Goal: Task Accomplishment & Management: Use online tool/utility

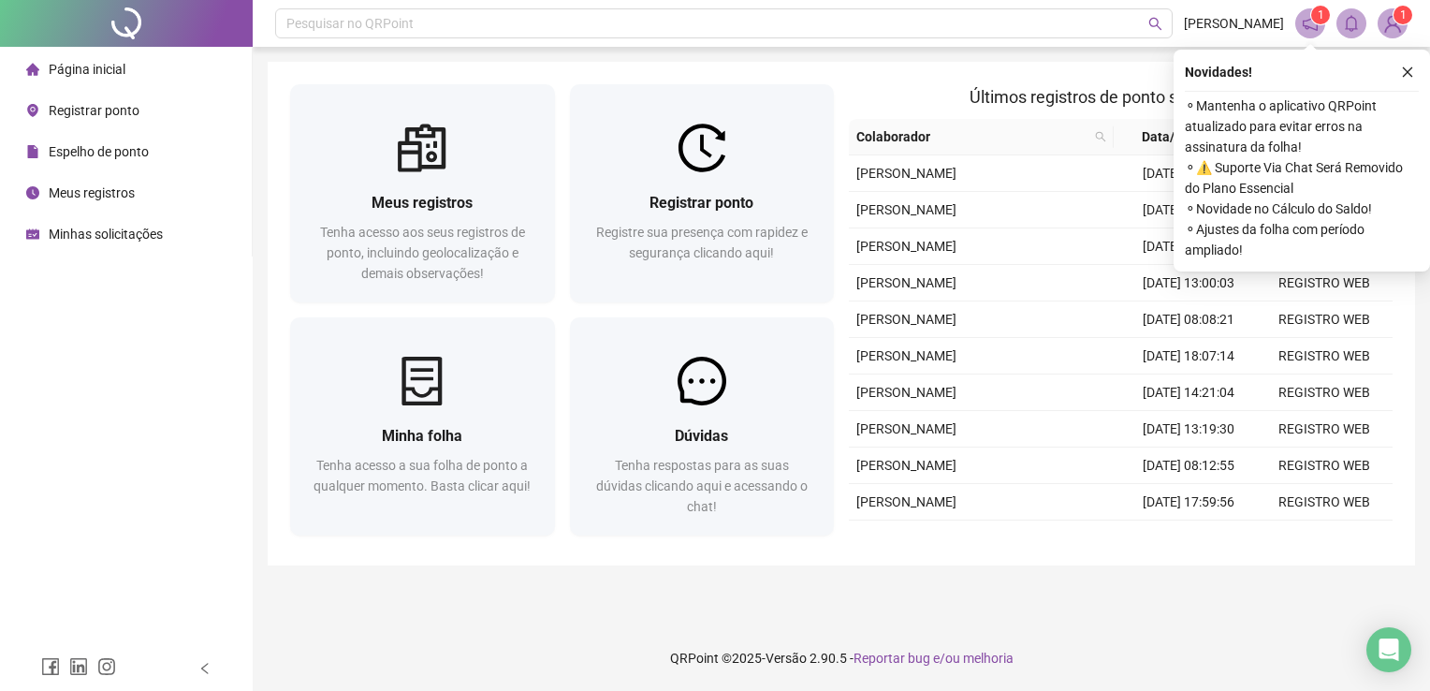
click at [1411, 73] on icon "close" at bounding box center [1407, 72] width 13 height 13
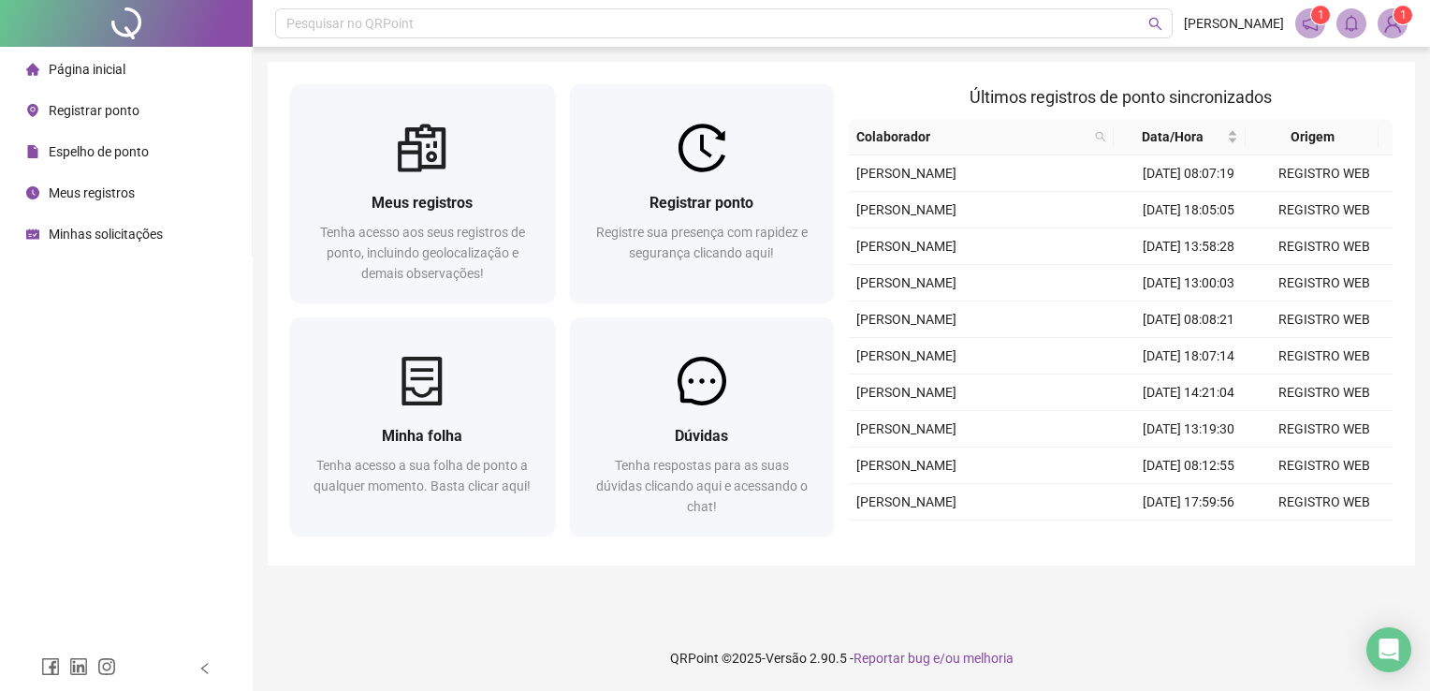
click at [84, 109] on span "Registrar ponto" at bounding box center [94, 110] width 91 height 15
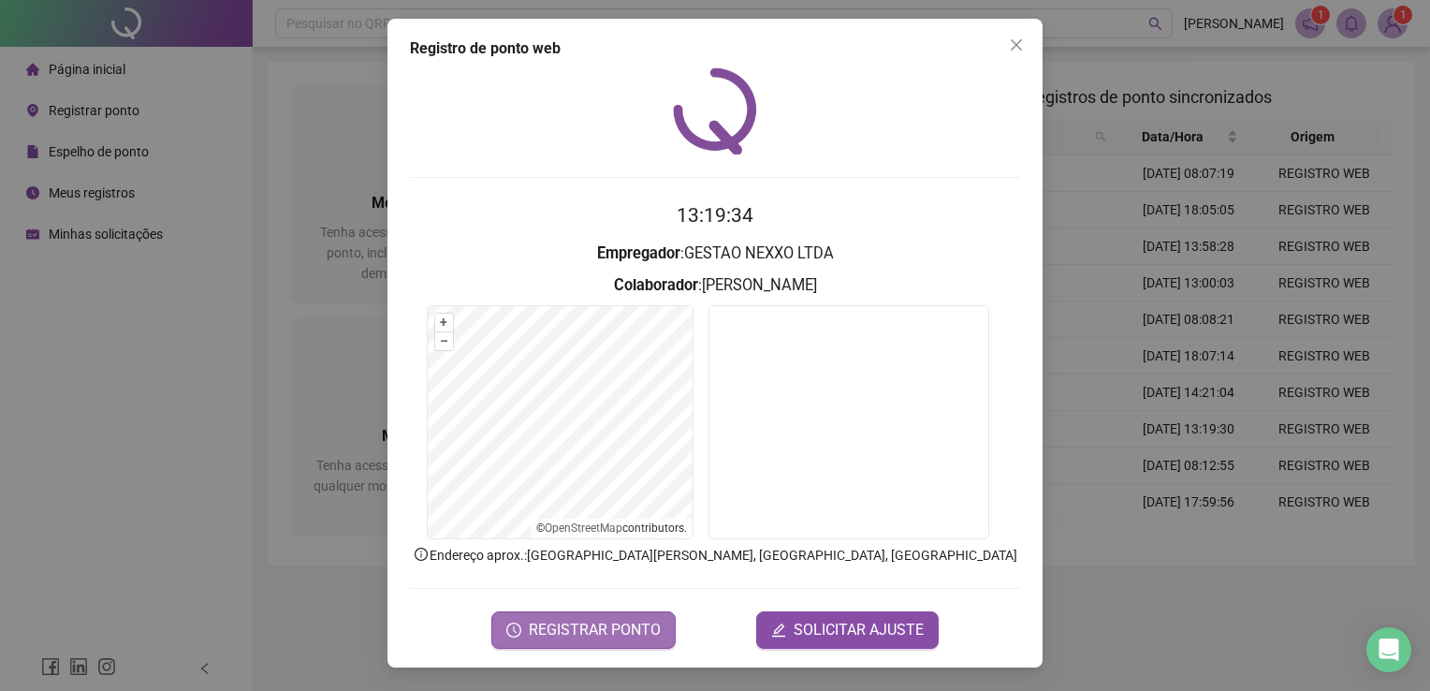
click at [589, 627] on span "REGISTRAR PONTO" at bounding box center [595, 630] width 132 height 22
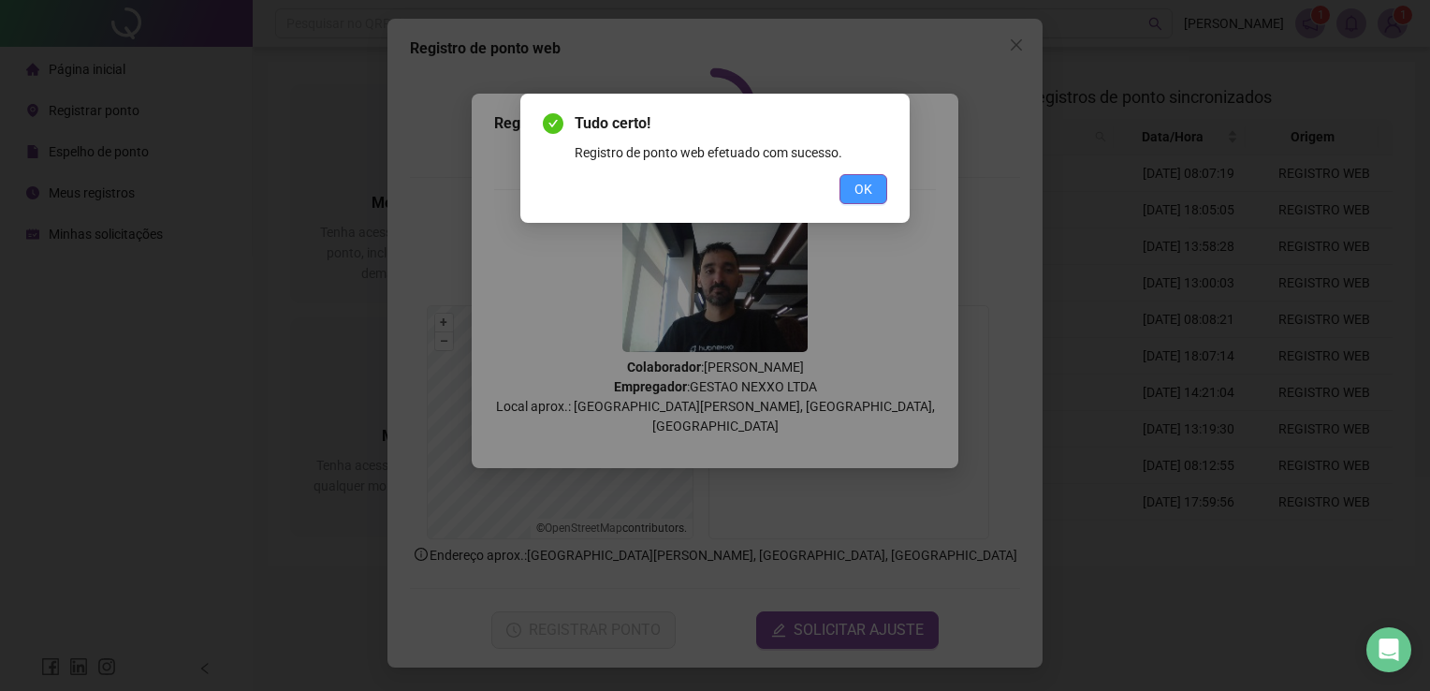
click at [856, 186] on span "OK" at bounding box center [863, 189] width 18 height 21
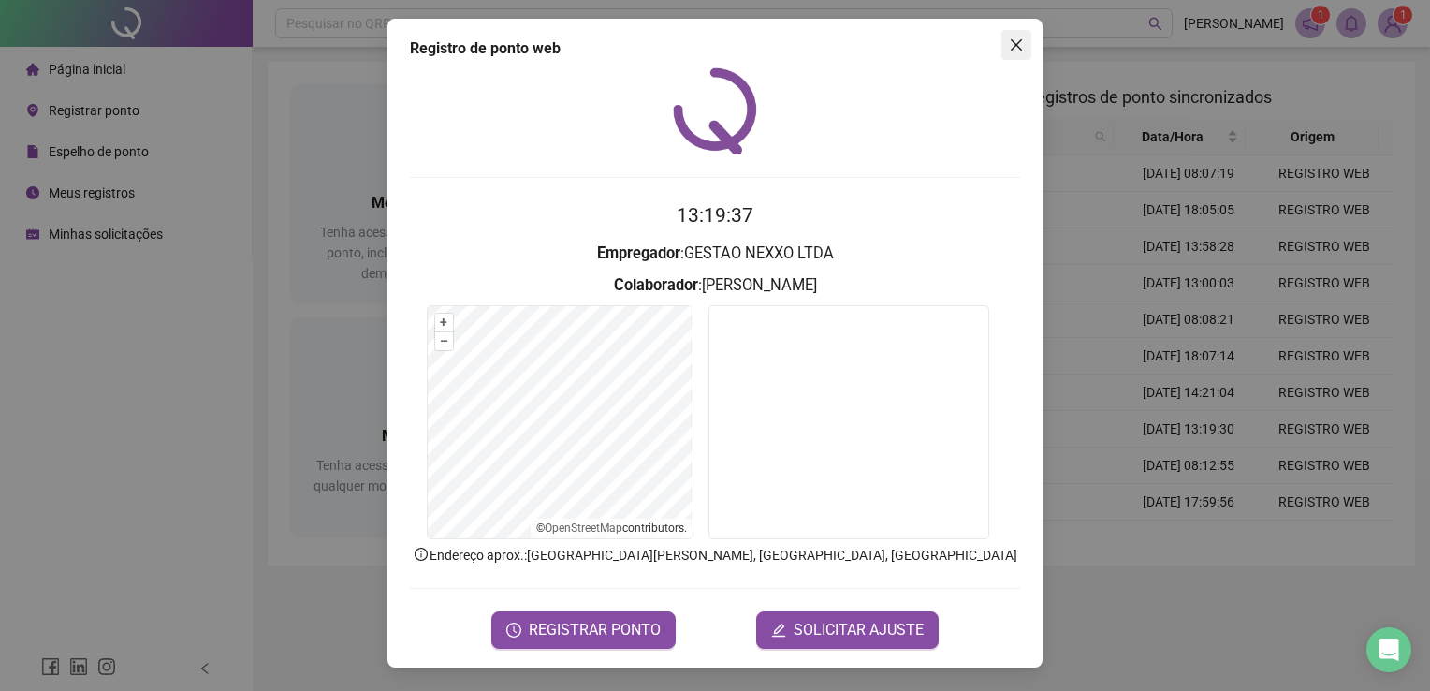
click at [1012, 47] on icon "close" at bounding box center [1016, 44] width 15 height 15
